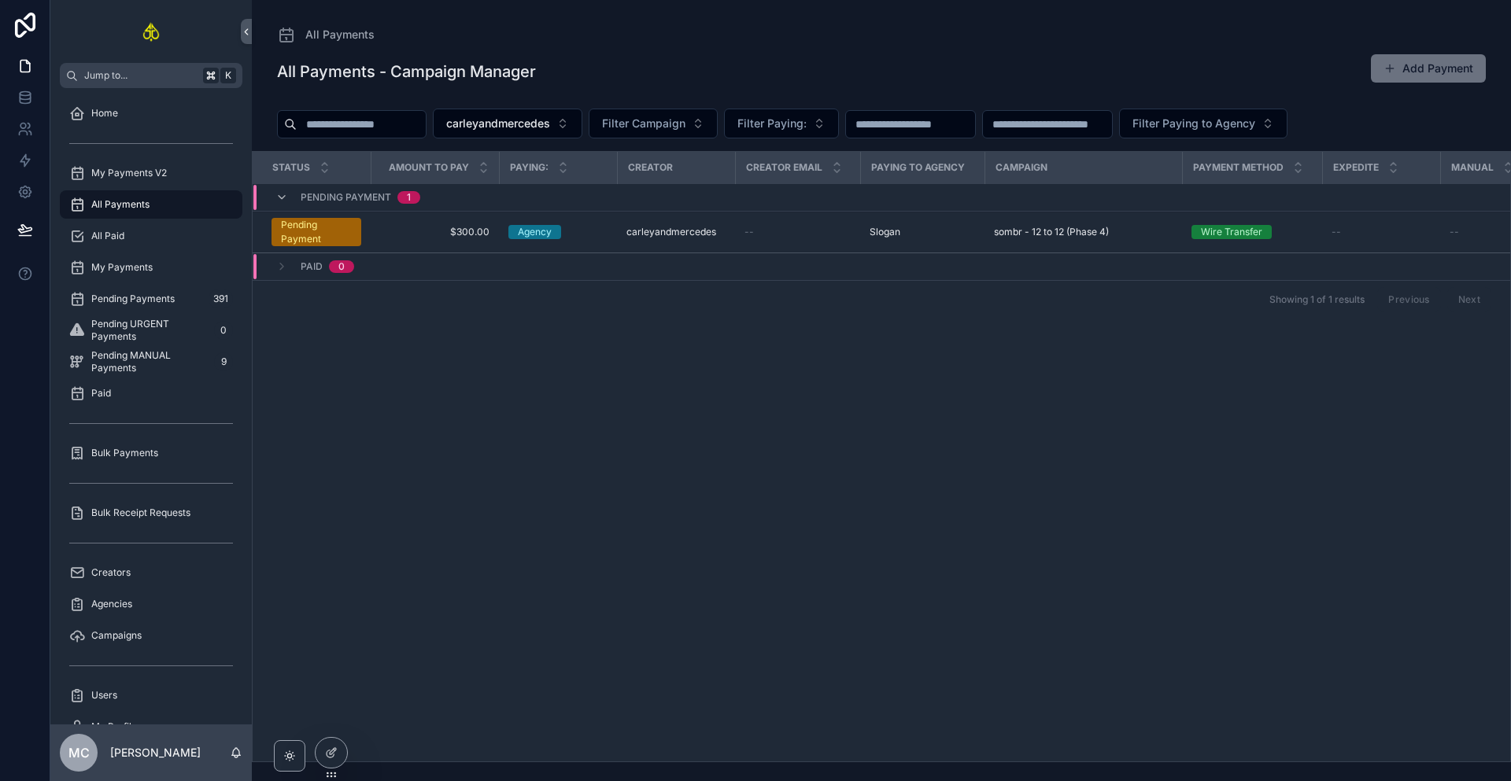
click at [1418, 68] on button "Add Payment" at bounding box center [1428, 68] width 115 height 28
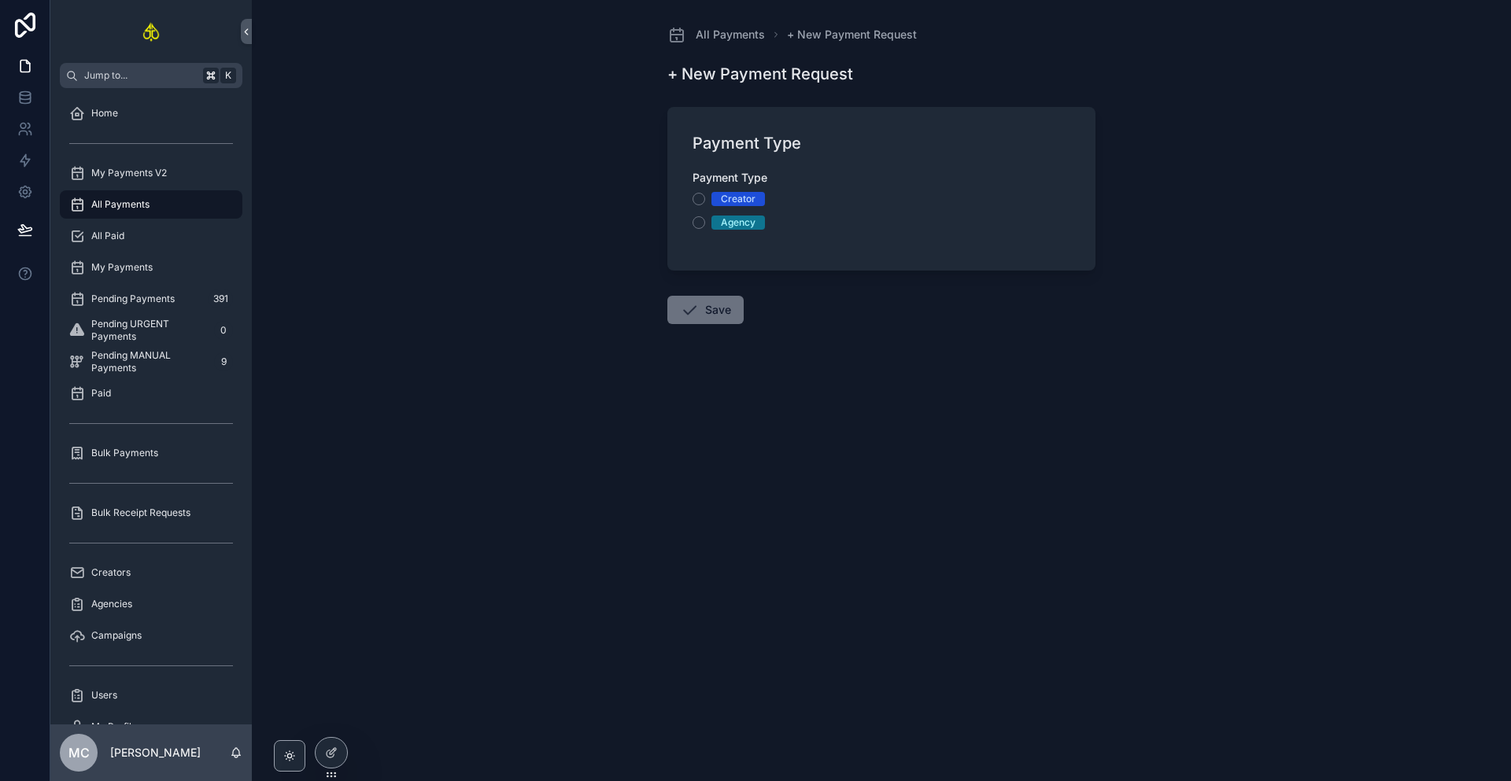
click at [737, 202] on div "Creator" at bounding box center [738, 199] width 35 height 14
click at [705, 202] on button "Creator" at bounding box center [699, 199] width 13 height 13
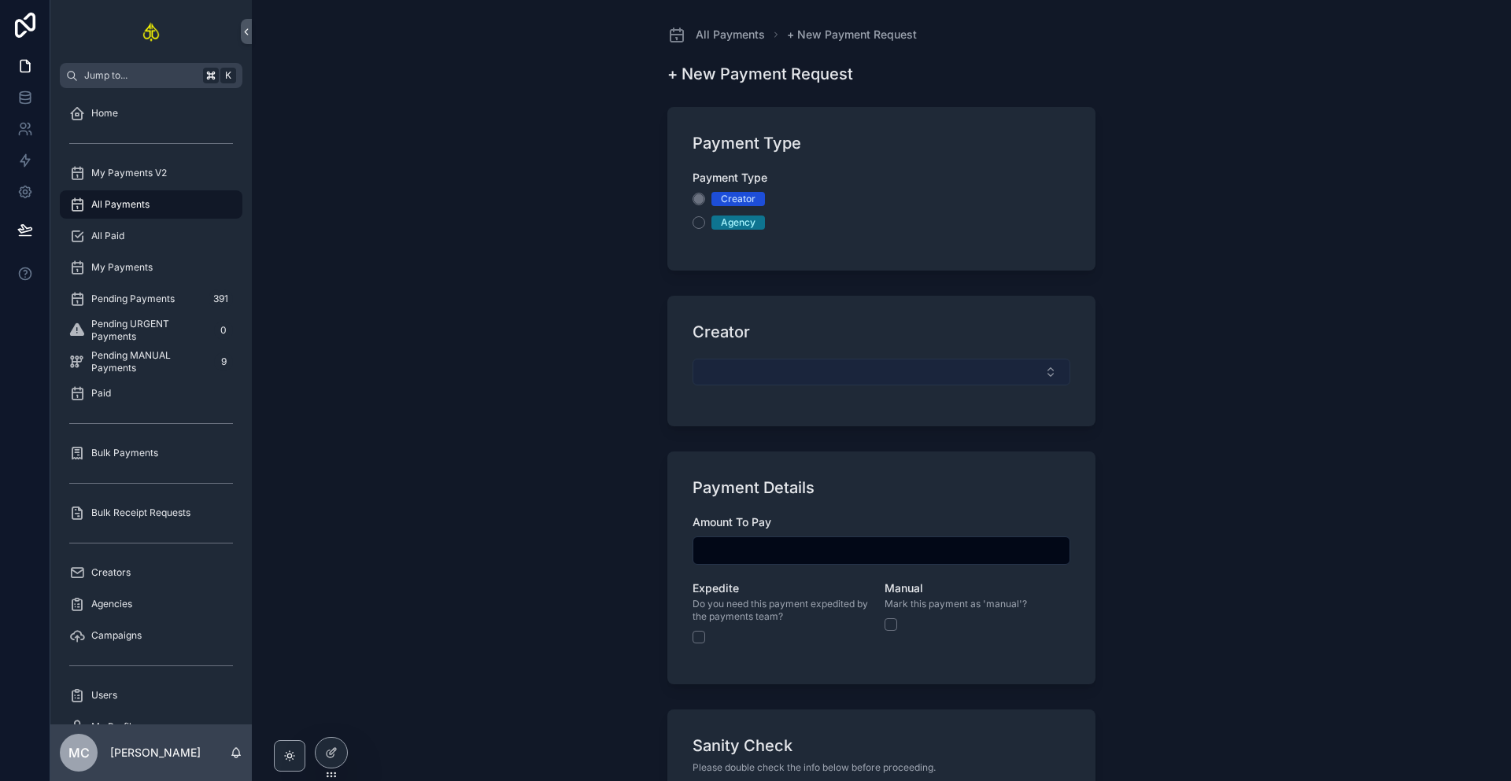
click at [765, 371] on button "Select Button" at bounding box center [882, 372] width 378 height 27
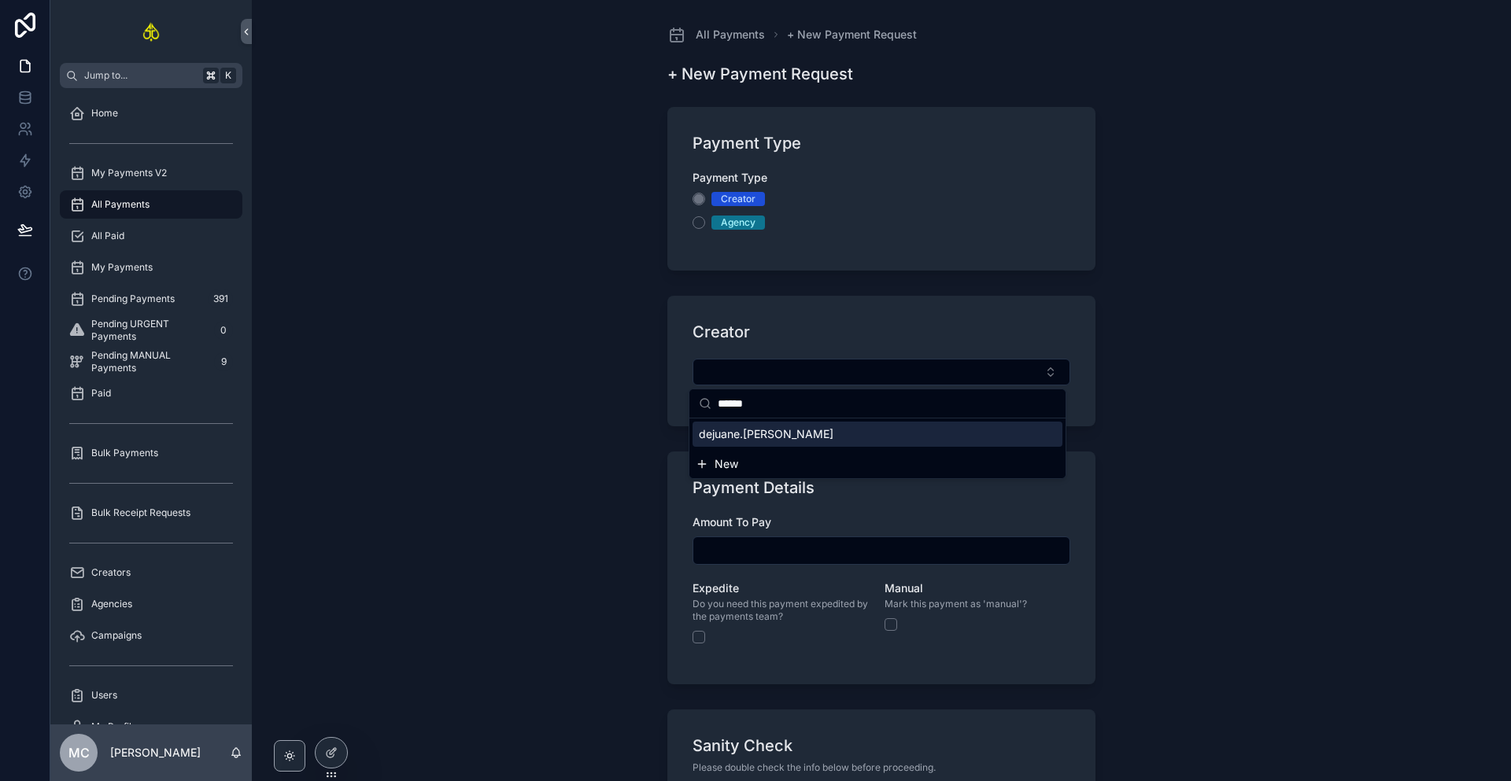
type input "******"
click at [747, 441] on span "dejuane.[PERSON_NAME]" at bounding box center [766, 435] width 135 height 16
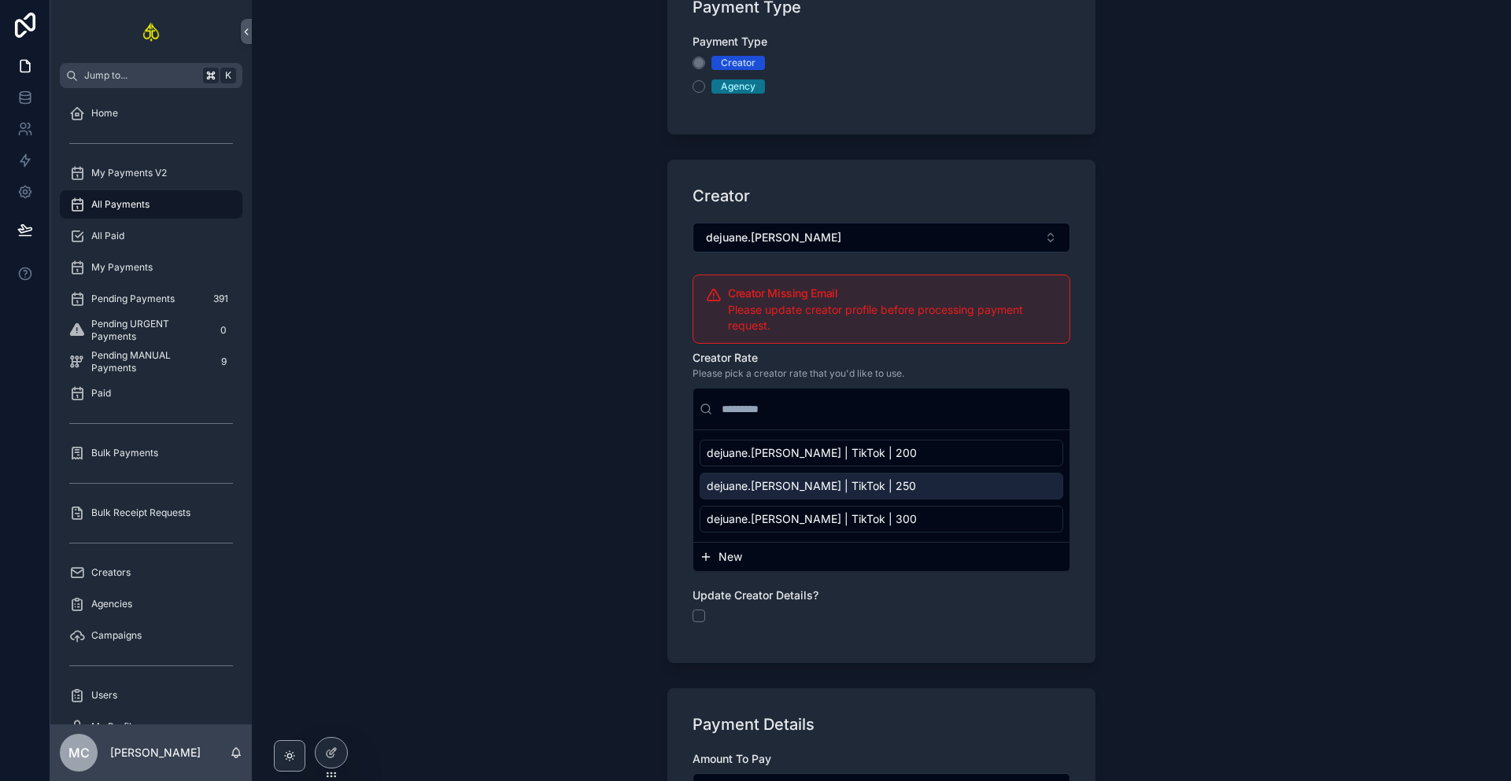
scroll to position [145, 0]
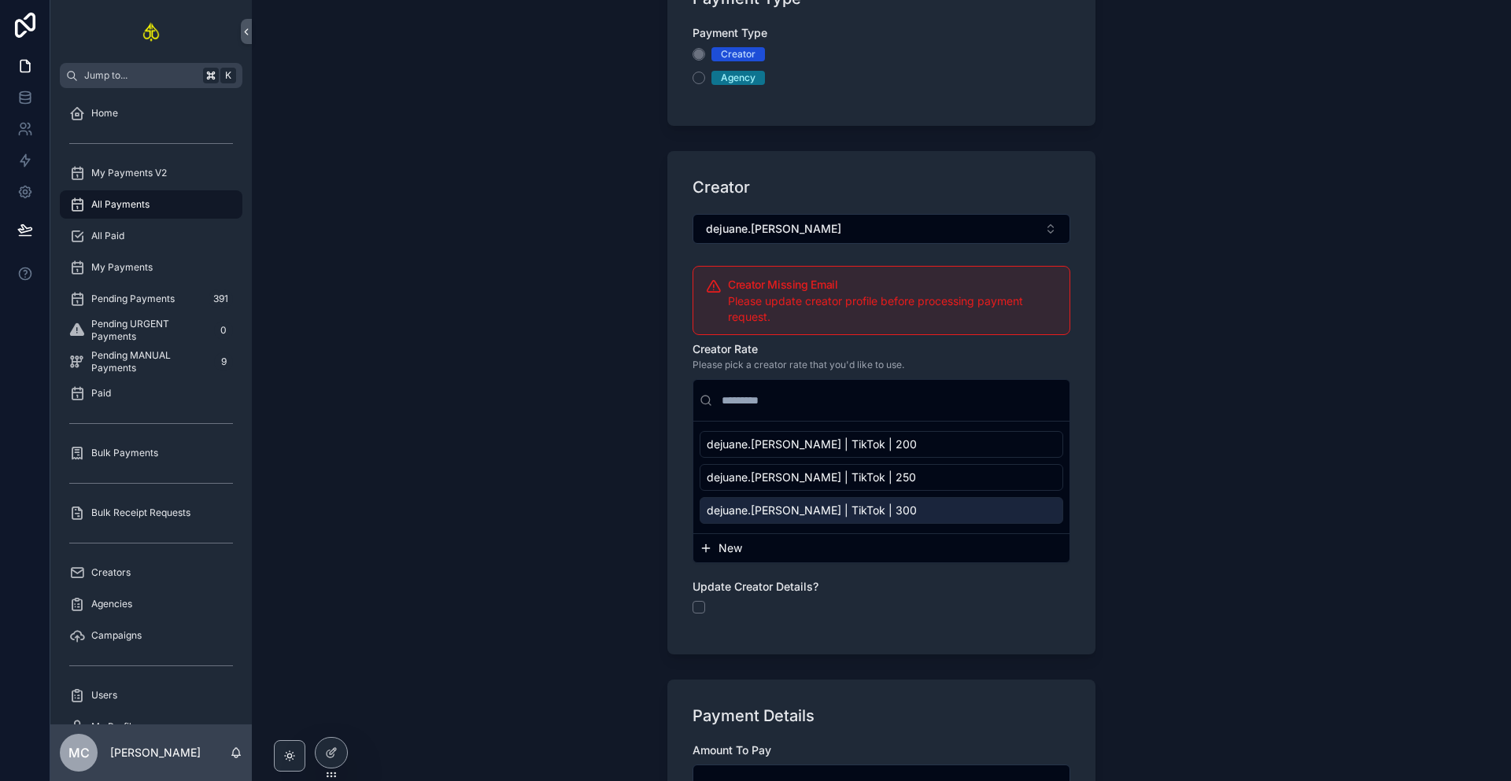
click at [823, 515] on span "dejuane.[PERSON_NAME] | TikTok | 300" at bounding box center [812, 511] width 210 height 16
type input "*******"
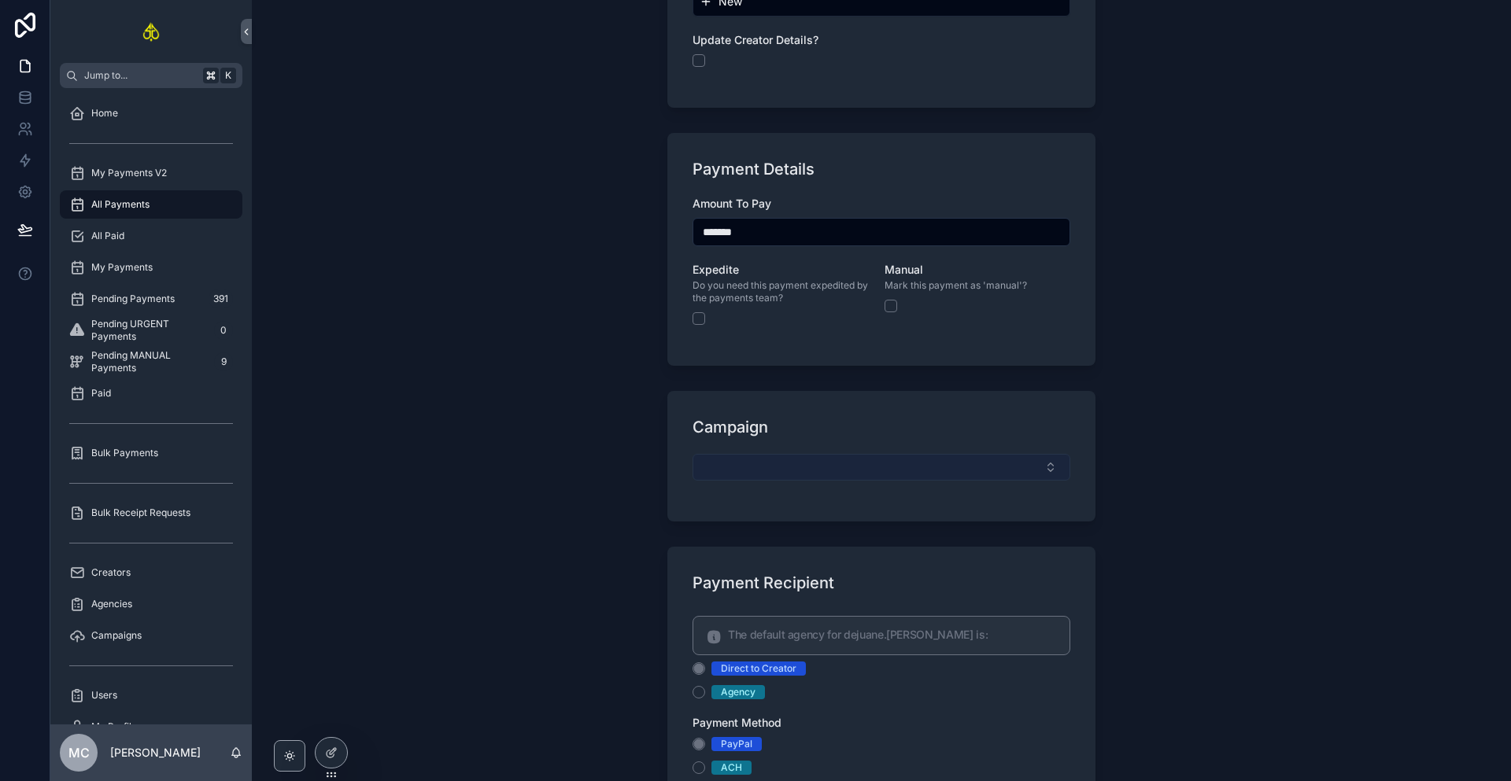
scroll to position [726, 0]
click at [780, 470] on button "Select Button" at bounding box center [882, 466] width 378 height 27
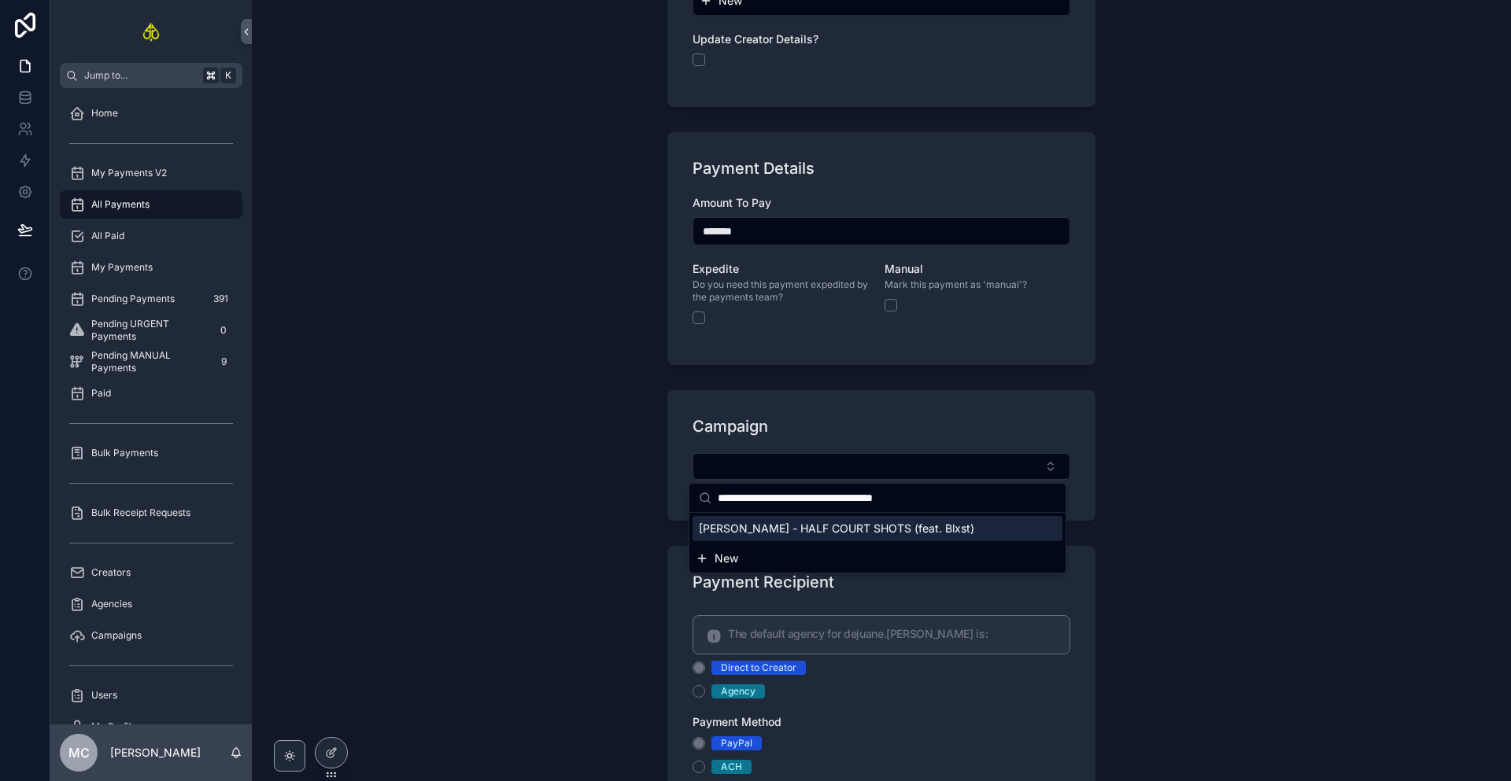
type input "**********"
click at [781, 526] on span "[PERSON_NAME] - HALF COURT SHOTS (feat. Blxst)" at bounding box center [836, 529] width 275 height 16
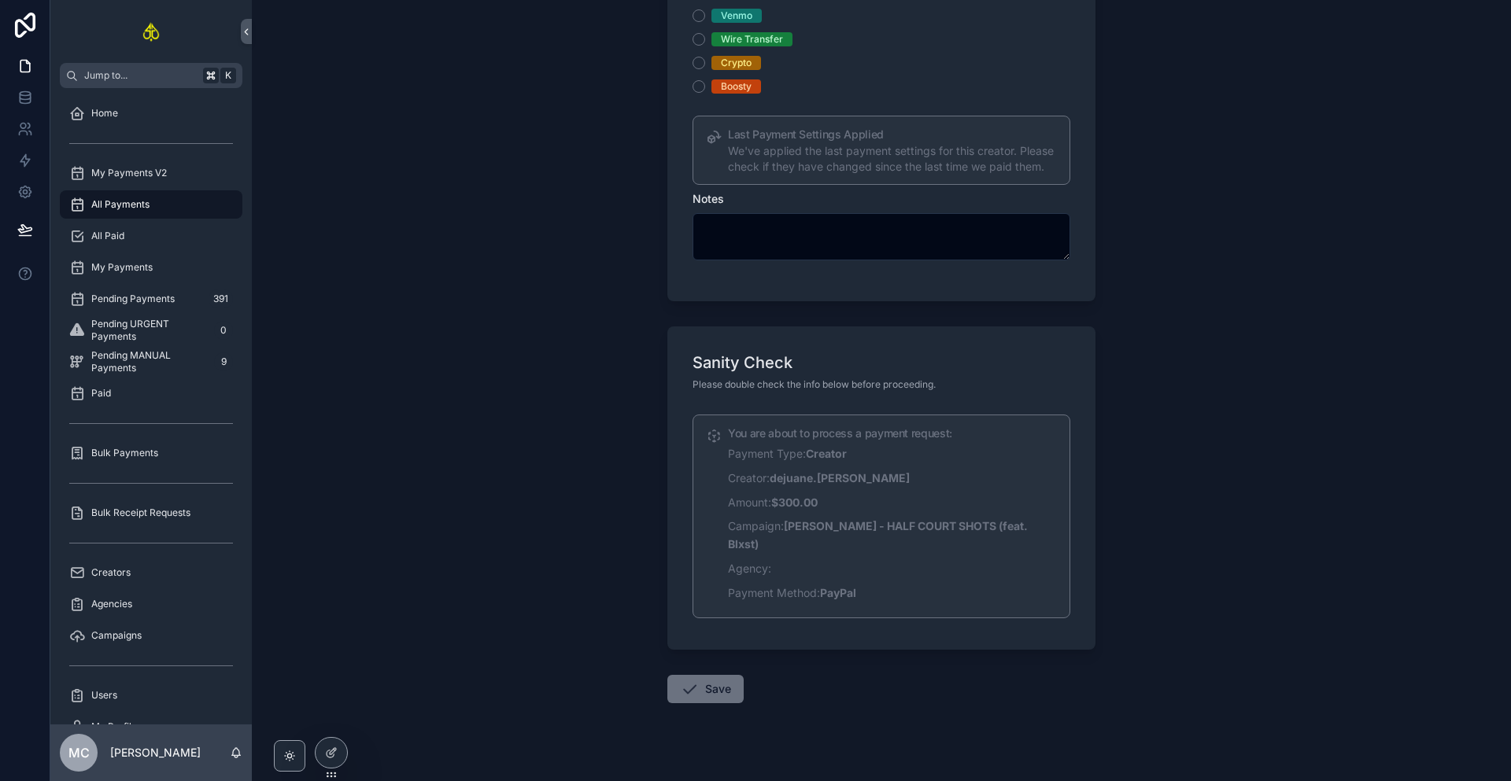
scroll to position [1509, 0]
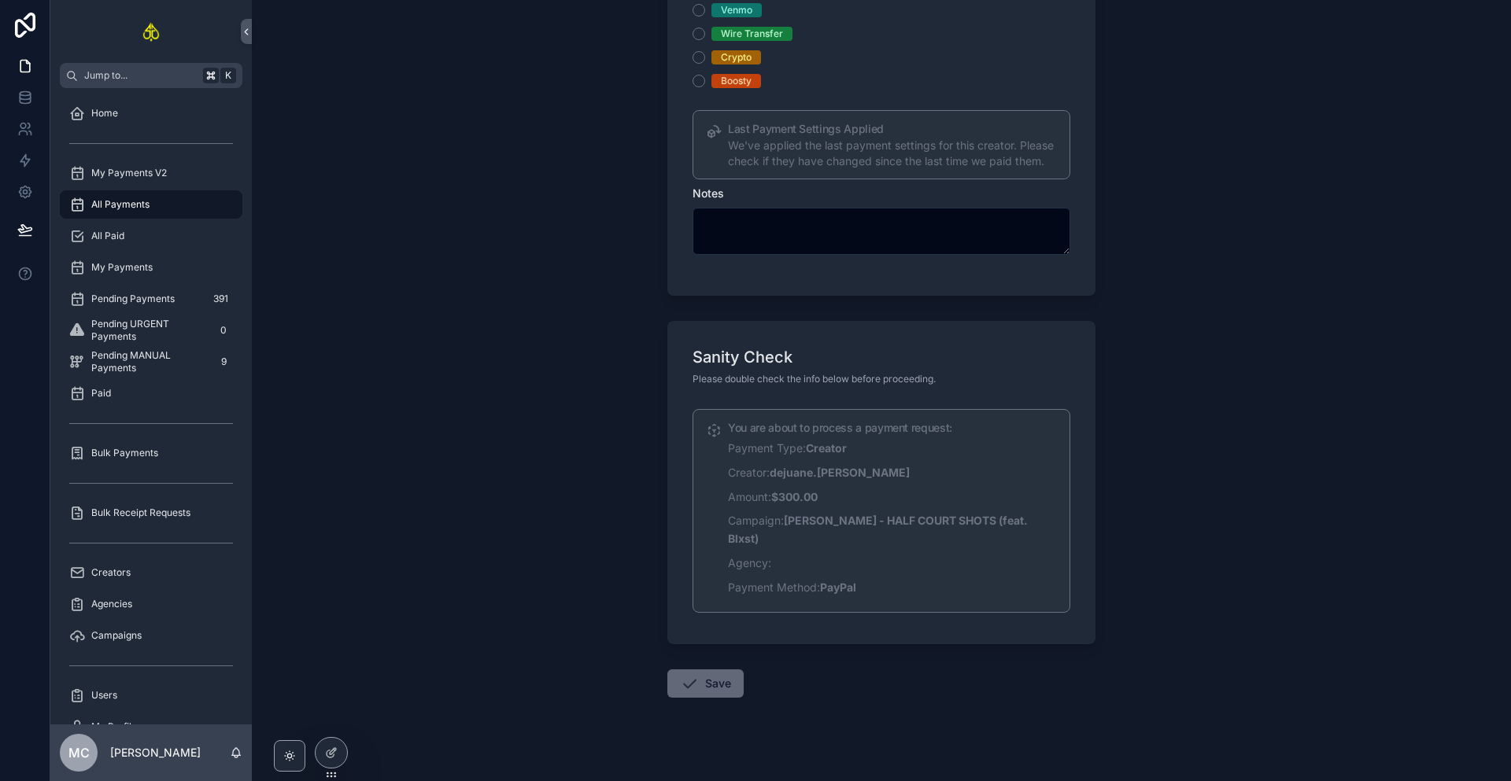
click at [721, 674] on button "Save" at bounding box center [705, 684] width 76 height 28
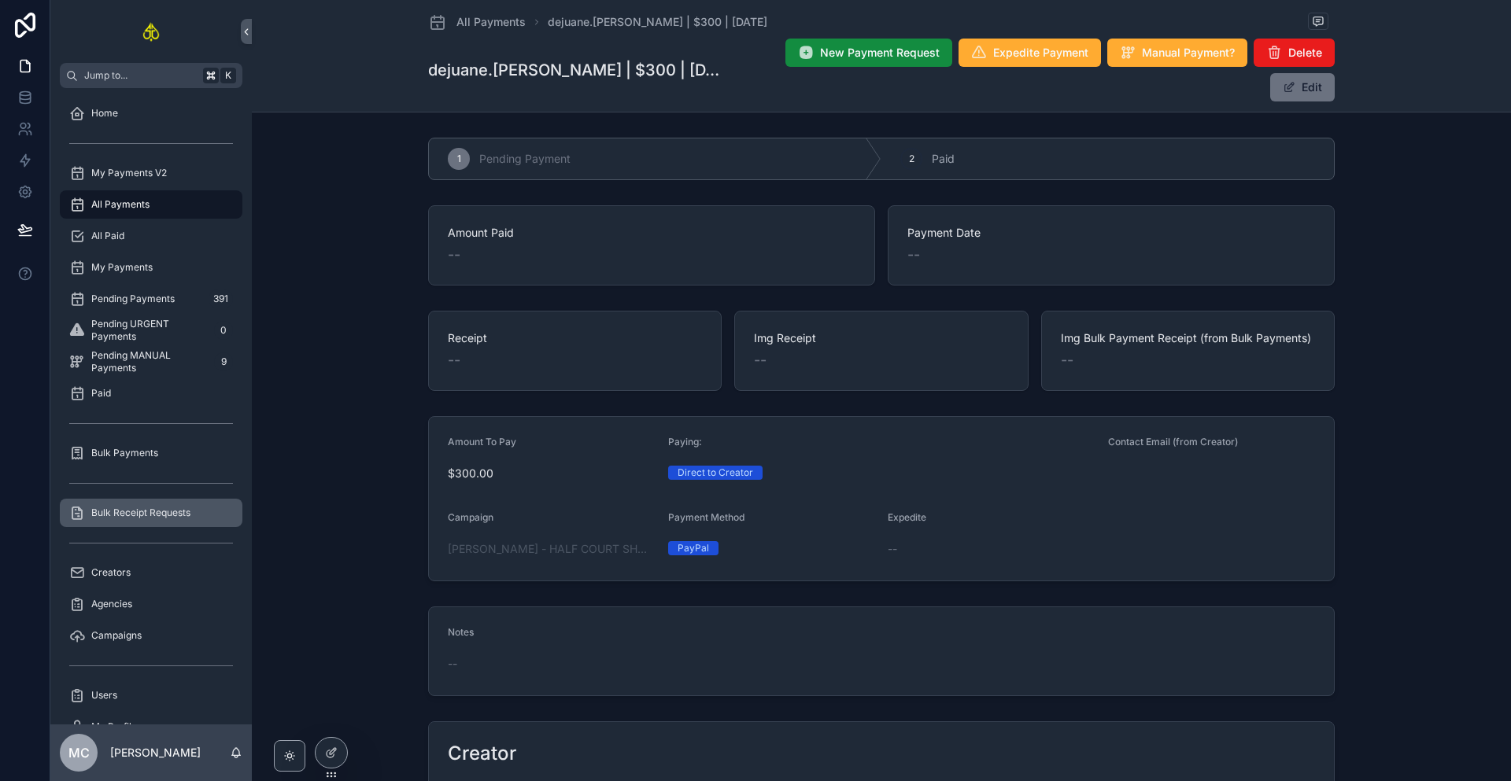
click at [160, 508] on span "Bulk Receipt Requests" at bounding box center [140, 513] width 99 height 13
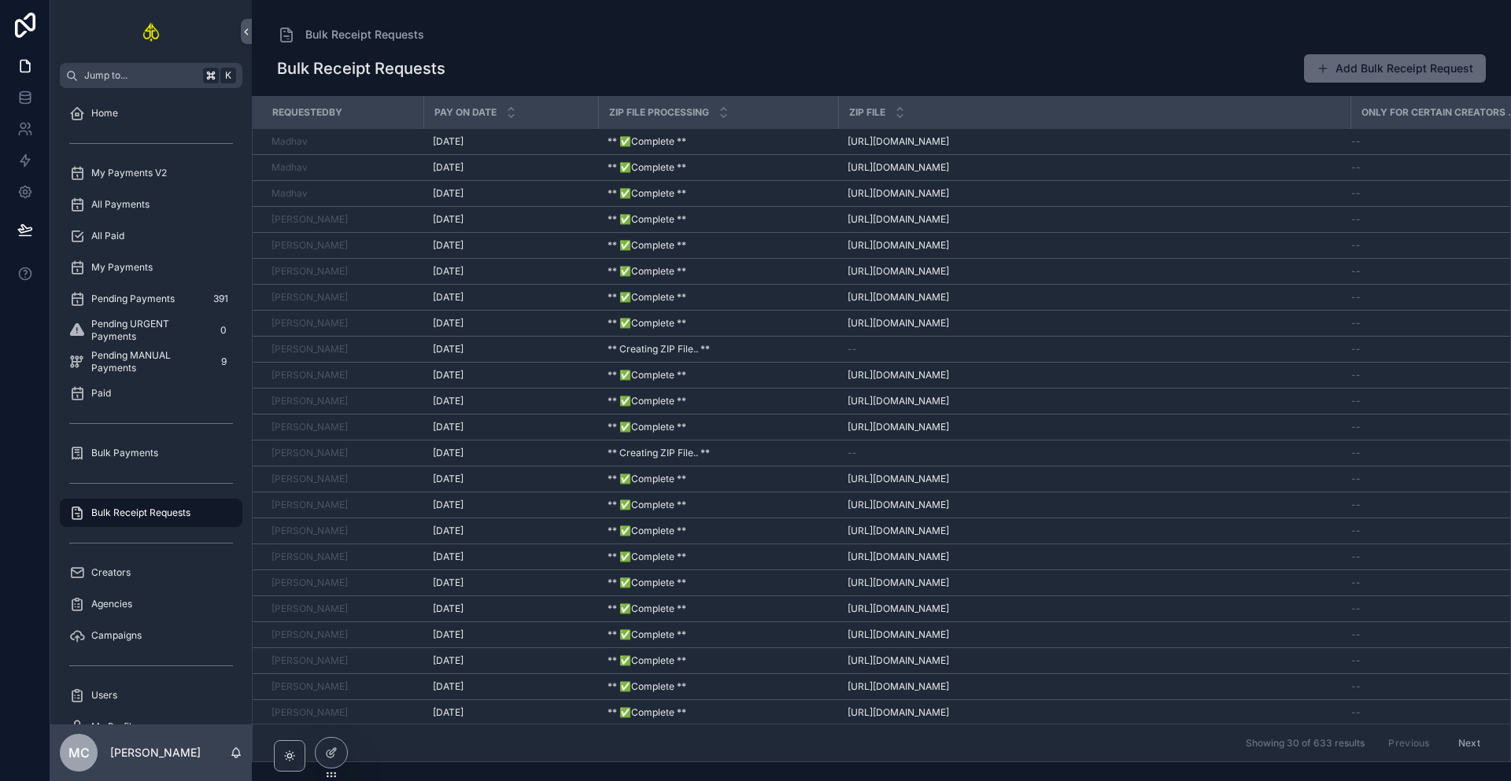
click at [1342, 78] on button "Add Bulk Receipt Request" at bounding box center [1395, 68] width 182 height 28
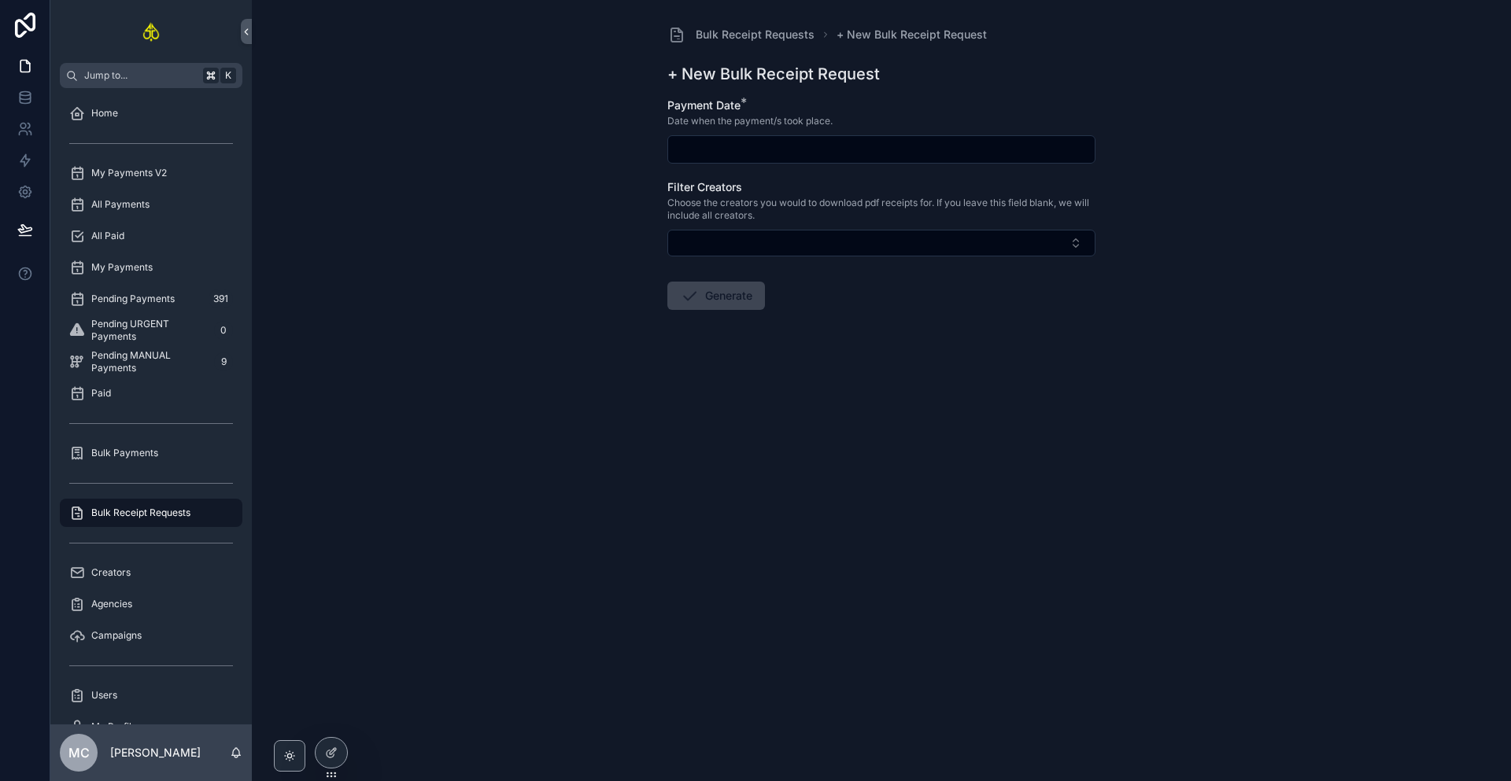
click at [786, 161] on div "scrollable content" at bounding box center [881, 149] width 428 height 28
click at [796, 146] on input "scrollable content" at bounding box center [881, 150] width 427 height 22
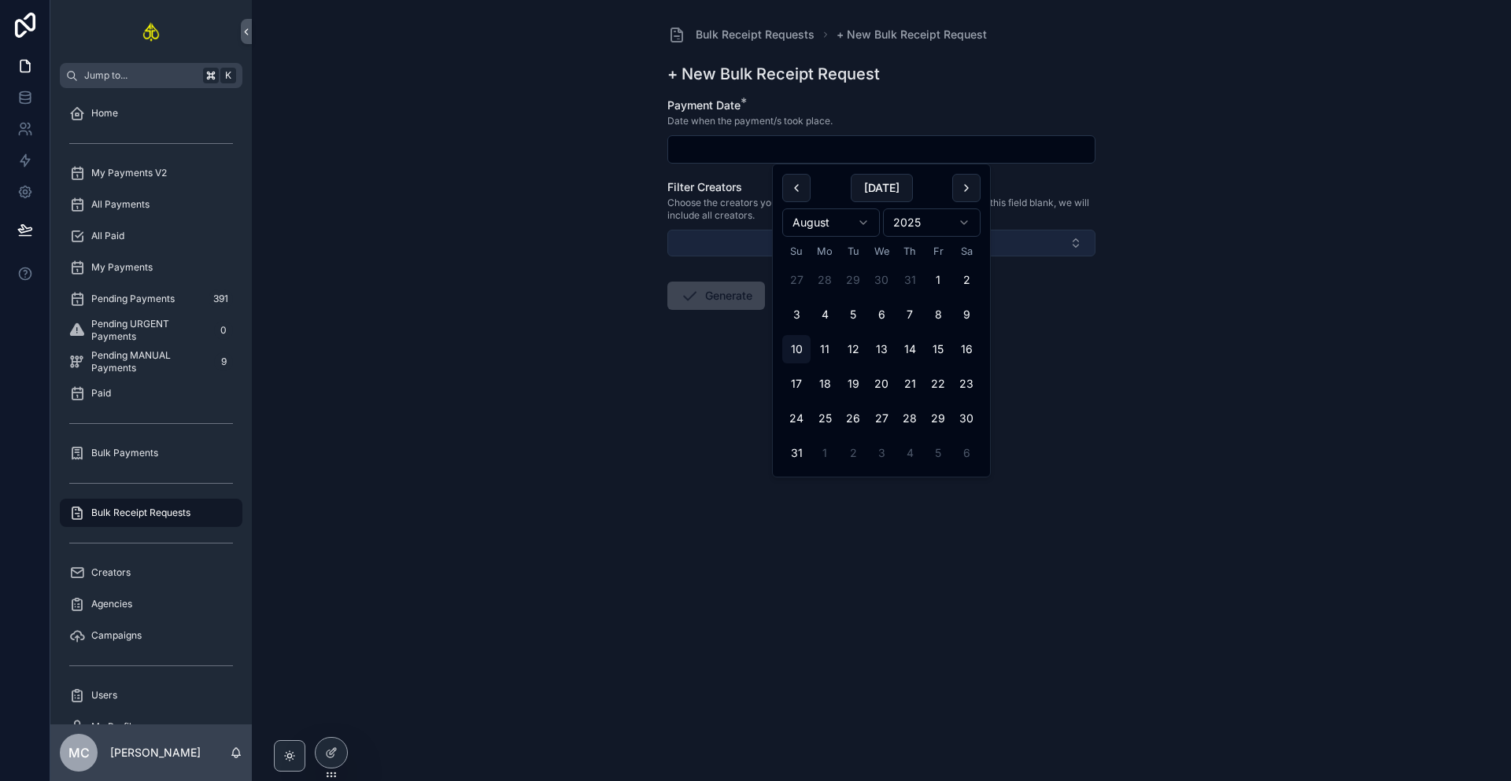
click at [744, 247] on button "Select Button" at bounding box center [881, 243] width 428 height 27
click at [735, 157] on input "scrollable content" at bounding box center [881, 150] width 427 height 22
click at [967, 315] on button "9" at bounding box center [966, 315] width 28 height 28
type input "********"
click at [722, 283] on button "Generate" at bounding box center [716, 296] width 98 height 28
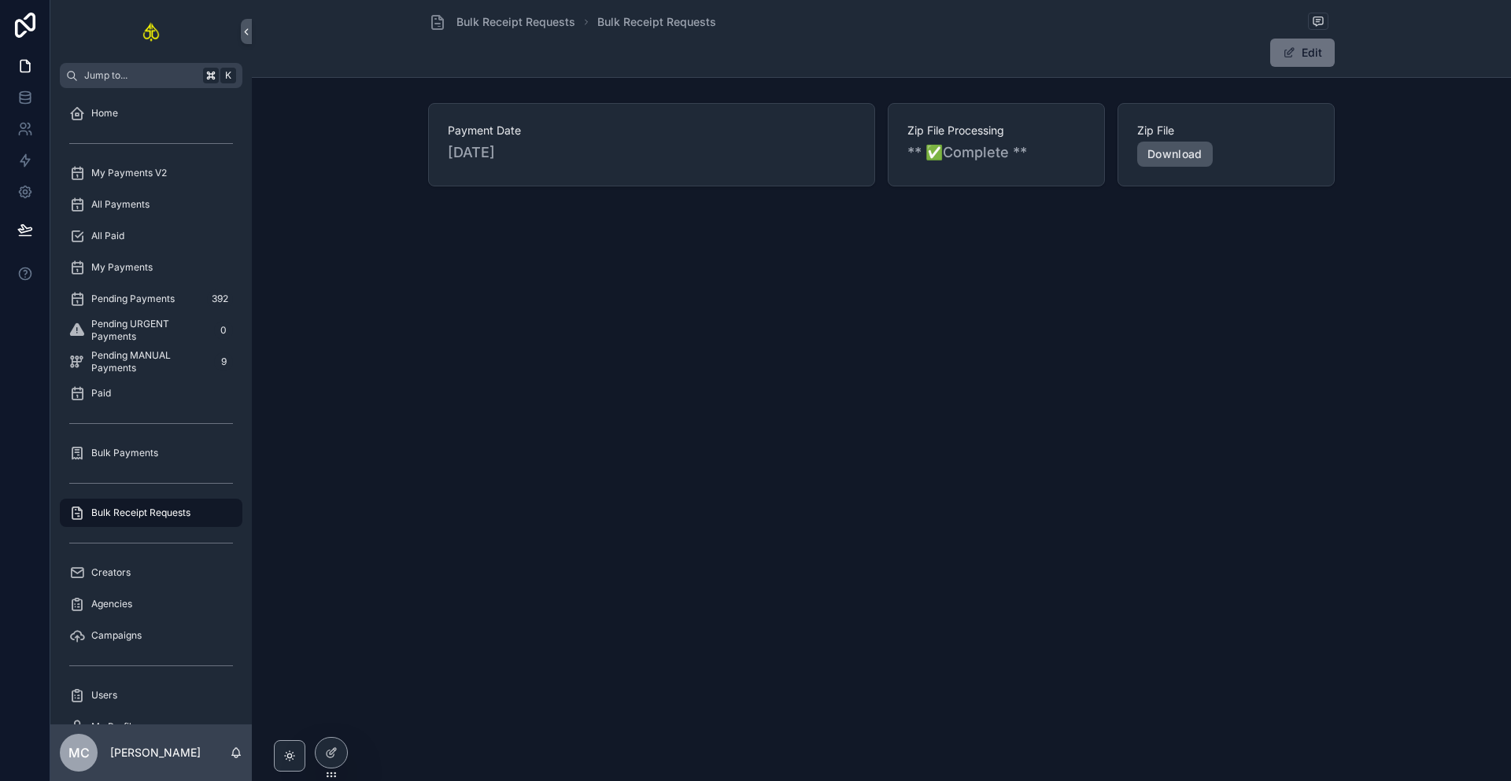
click at [1165, 151] on link "Download" at bounding box center [1175, 154] width 76 height 25
